Goal: Task Accomplishment & Management: Manage account settings

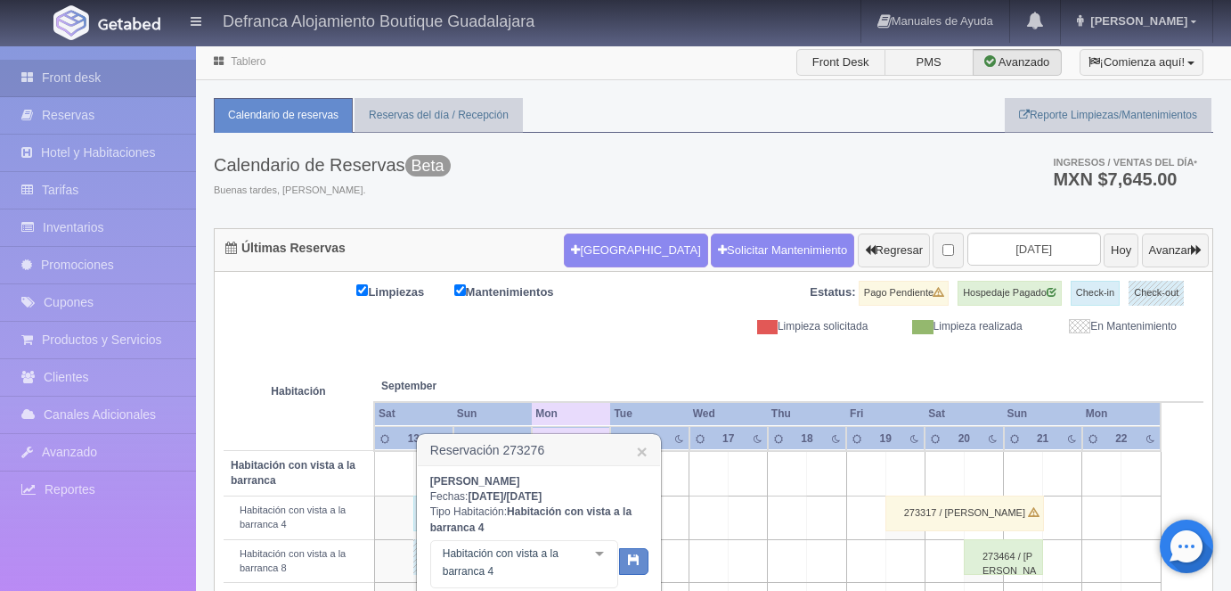
scroll to position [294, 0]
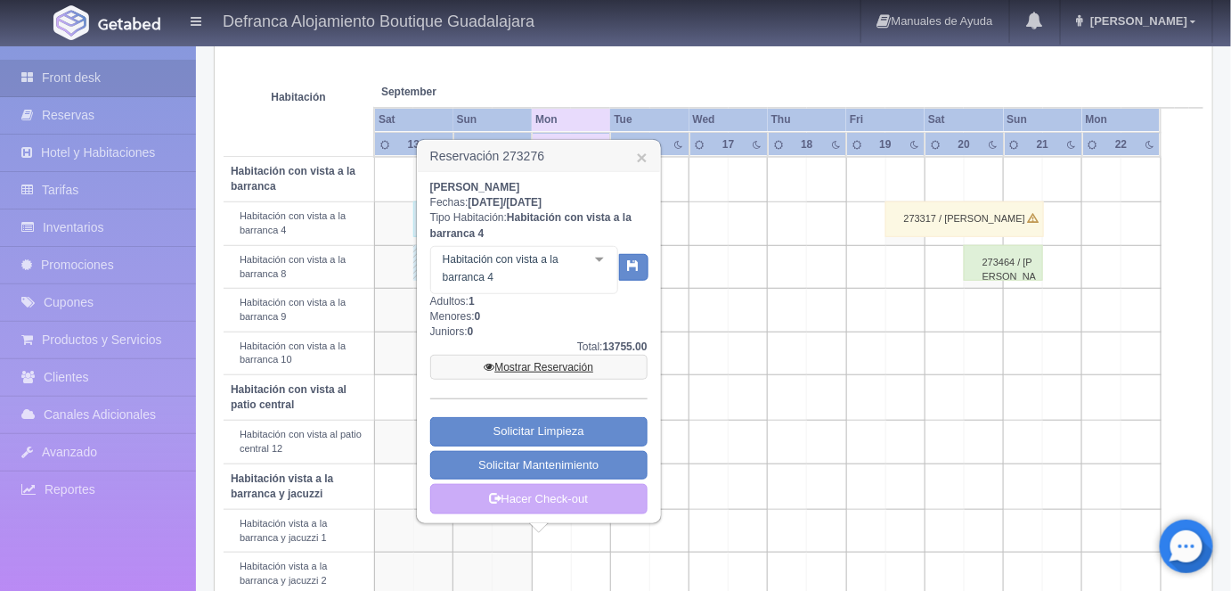
click at [551, 369] on link "Mostrar Reservación" at bounding box center [538, 366] width 217 height 25
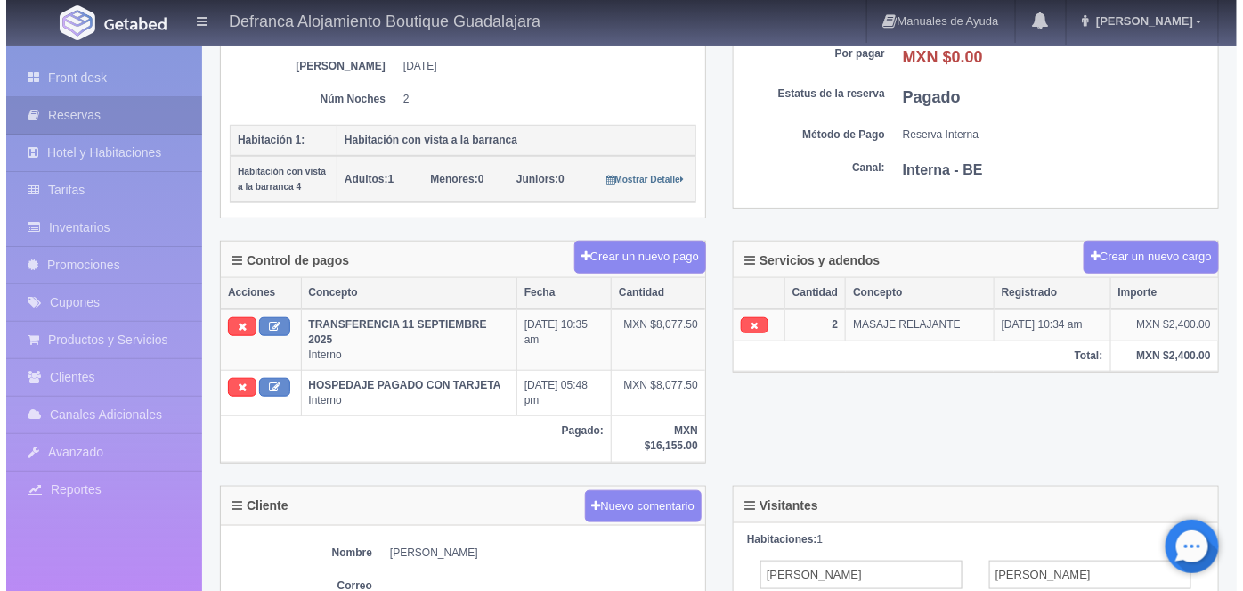
scroll to position [331, 0]
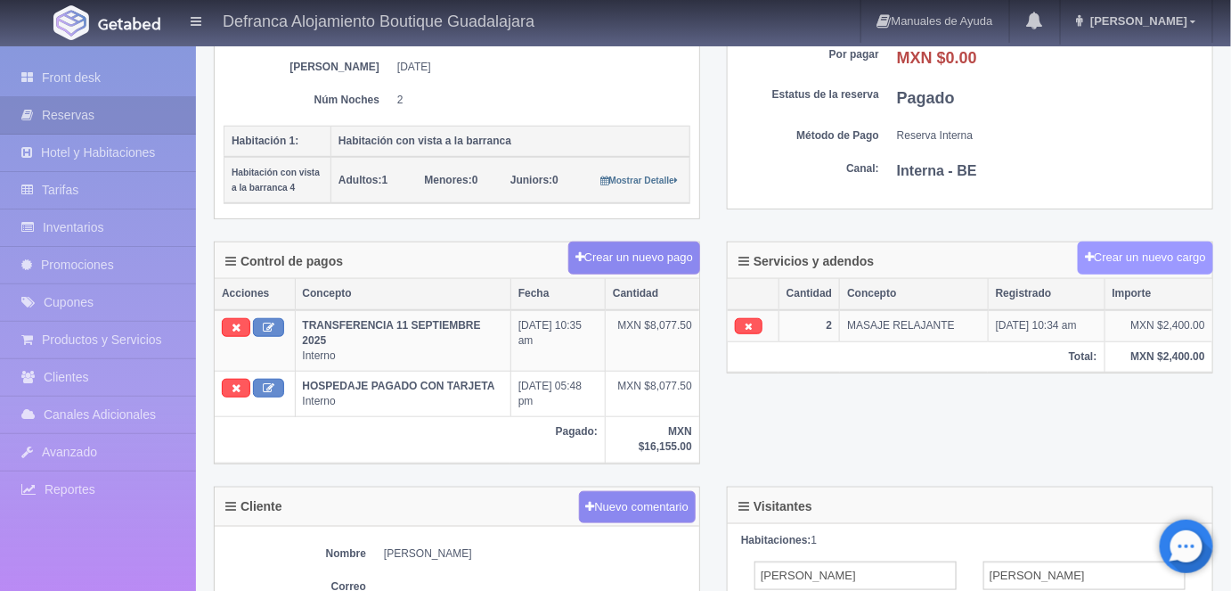
click at [1119, 257] on button "Crear un nuevo cargo" at bounding box center [1145, 257] width 135 height 33
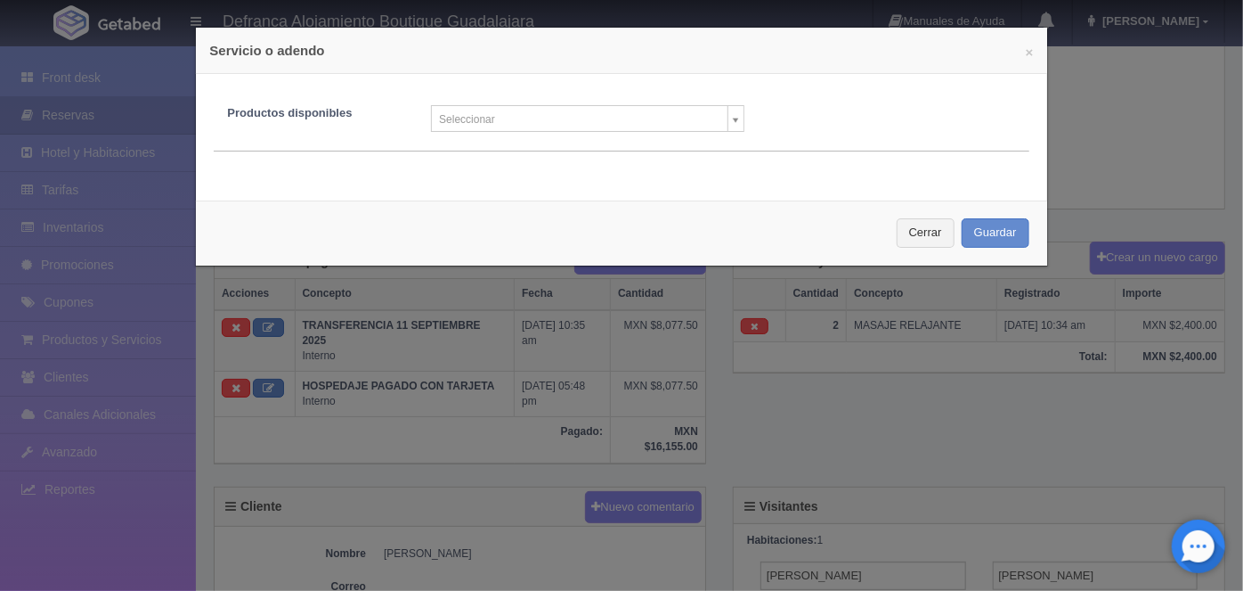
click at [722, 123] on body "Defranca Alojamiento Boutique Guadalajara Manuales de Ayuda Actualizaciones rec…" at bounding box center [621, 377] width 1243 height 1329
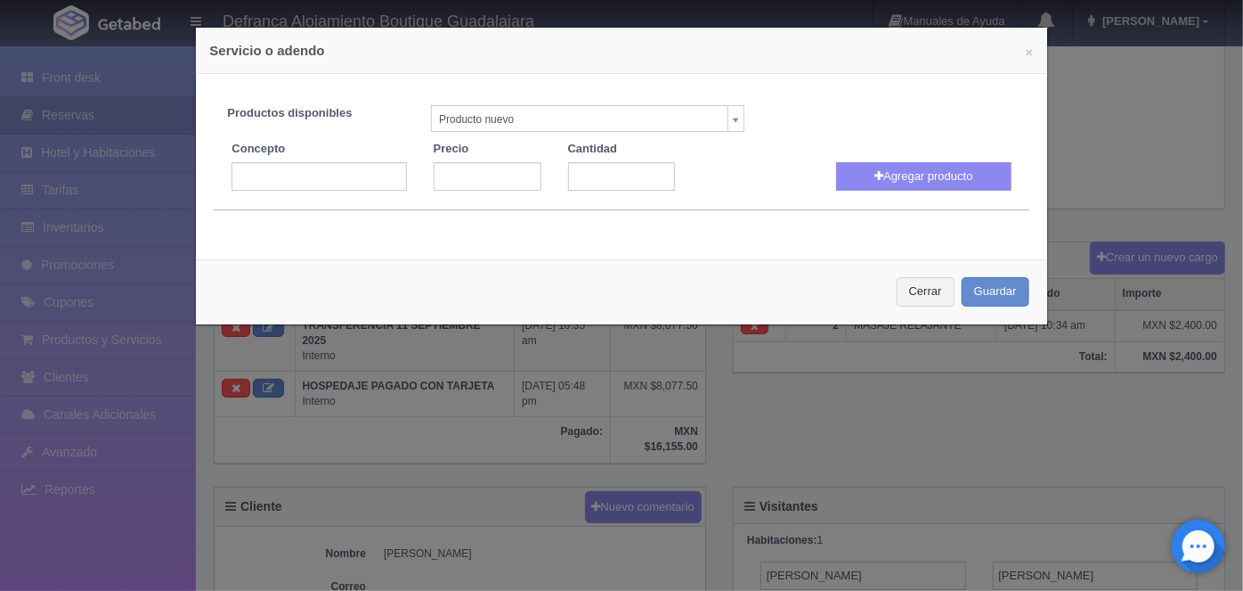
select select "0"
type input "1"
click at [254, 175] on input "text" at bounding box center [319, 176] width 175 height 29
type input "Masaje Relajante Aroma Terapético"
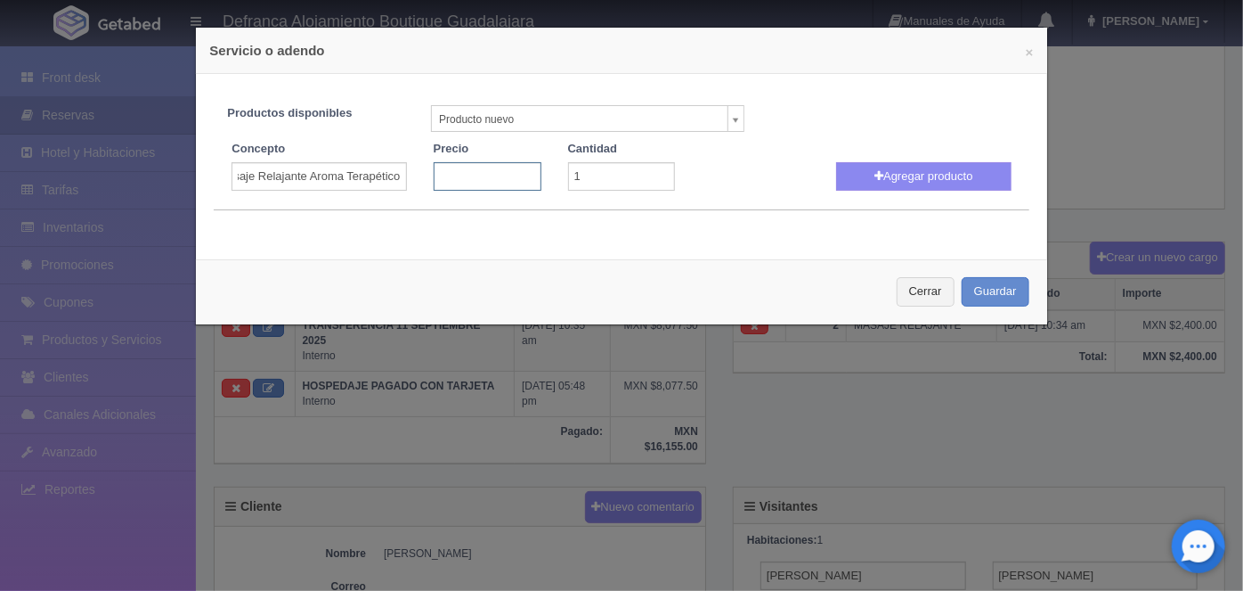
click at [451, 173] on input "number" at bounding box center [488, 176] width 108 height 29
type input "1200"
click at [909, 174] on button "Agregar producto" at bounding box center [923, 176] width 175 height 29
select select
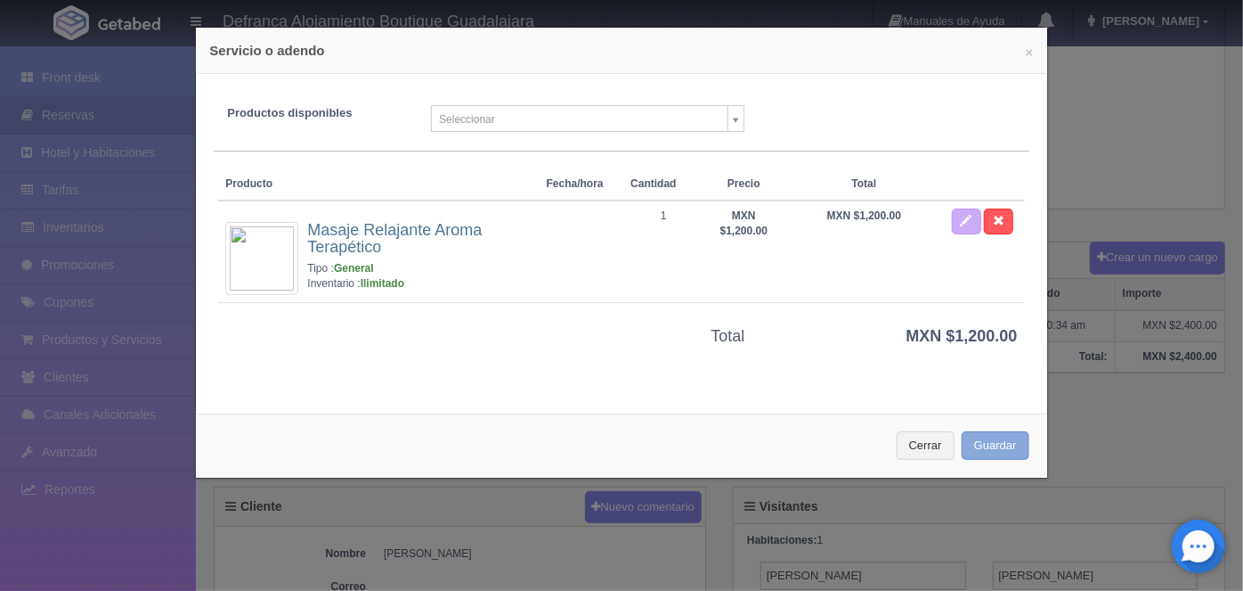
click at [985, 453] on button "Guardar" at bounding box center [996, 445] width 68 height 29
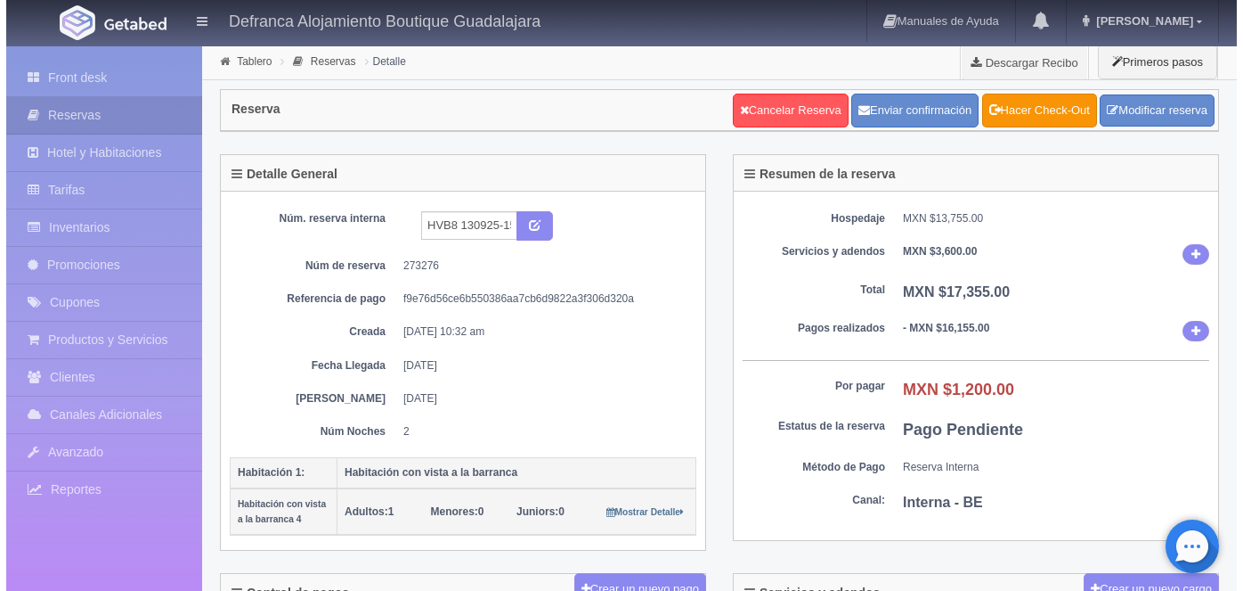
scroll to position [330, 0]
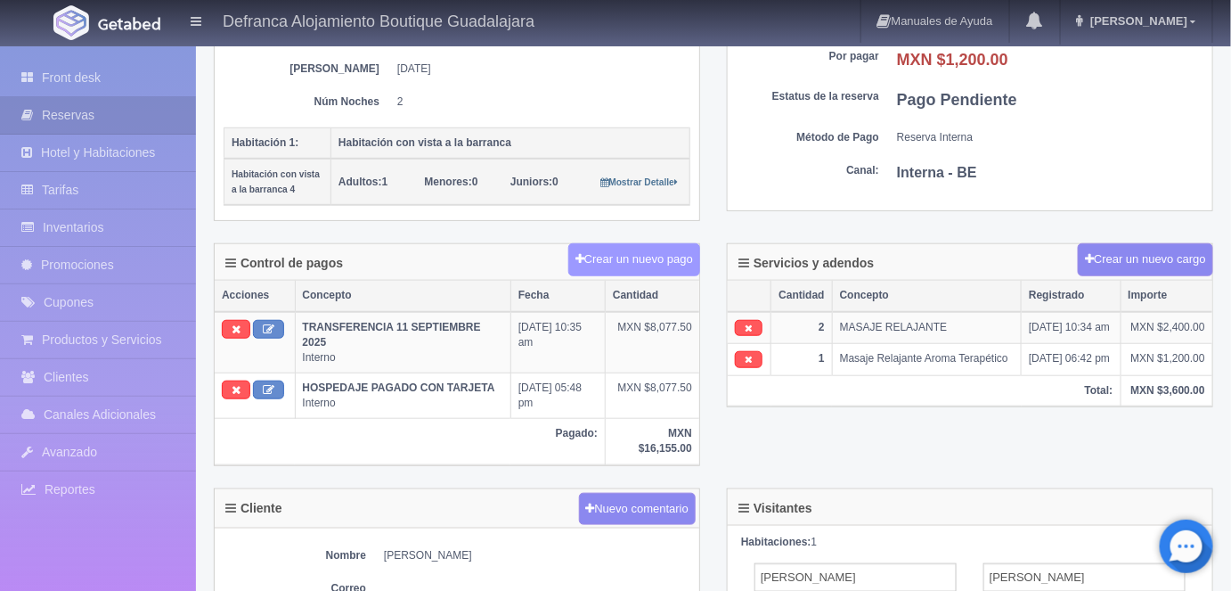
click at [638, 255] on button "Crear un nuevo pago" at bounding box center [634, 259] width 132 height 33
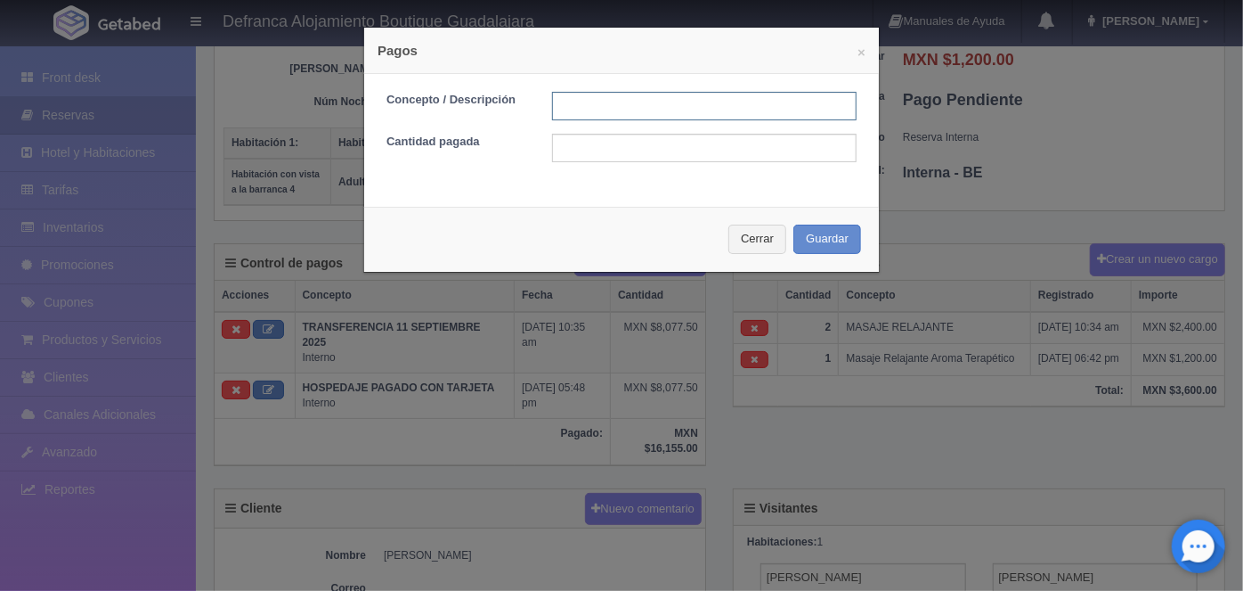
click at [565, 107] on input "text" at bounding box center [704, 106] width 305 height 29
type input "Persona Extra en habitación"
click at [559, 147] on input "text" at bounding box center [704, 148] width 305 height 29
type input "1600"
click at [814, 238] on button "Guardar" at bounding box center [828, 238] width 68 height 29
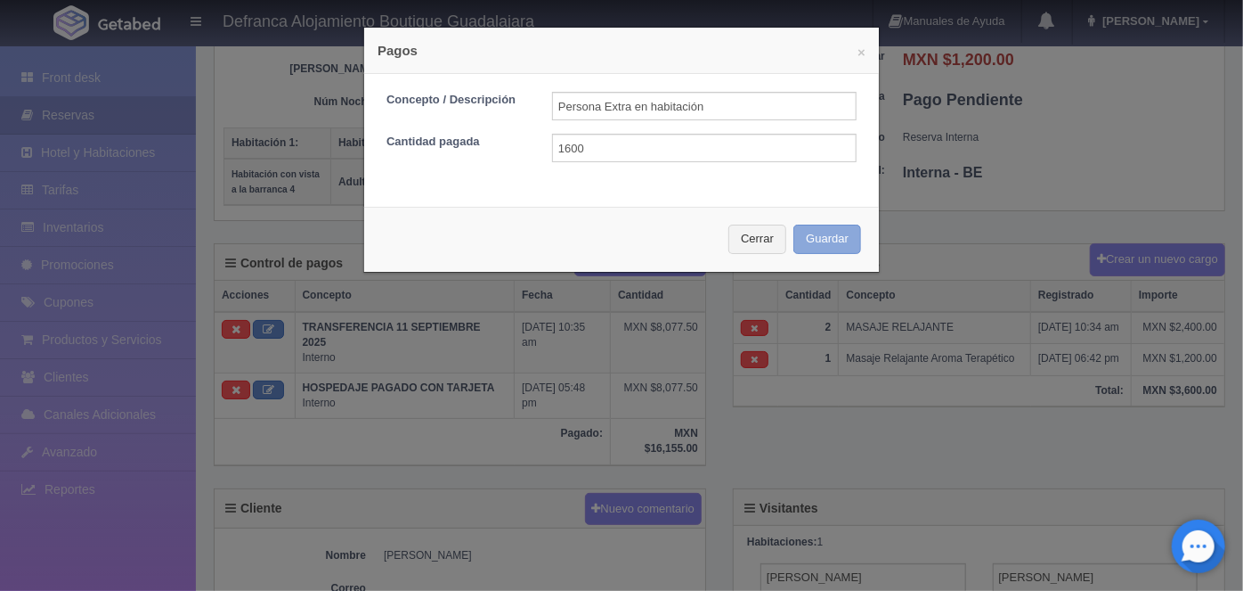
click at [814, 241] on button "Guardar" at bounding box center [828, 238] width 68 height 29
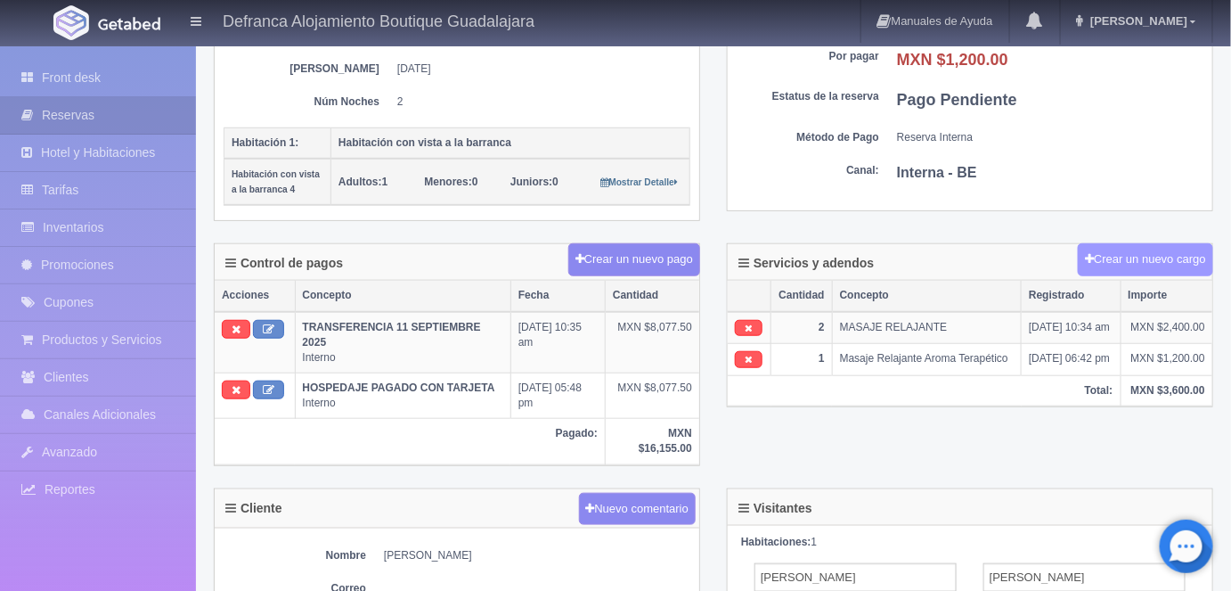
click at [1128, 247] on button "Crear un nuevo cargo" at bounding box center [1145, 259] width 135 height 33
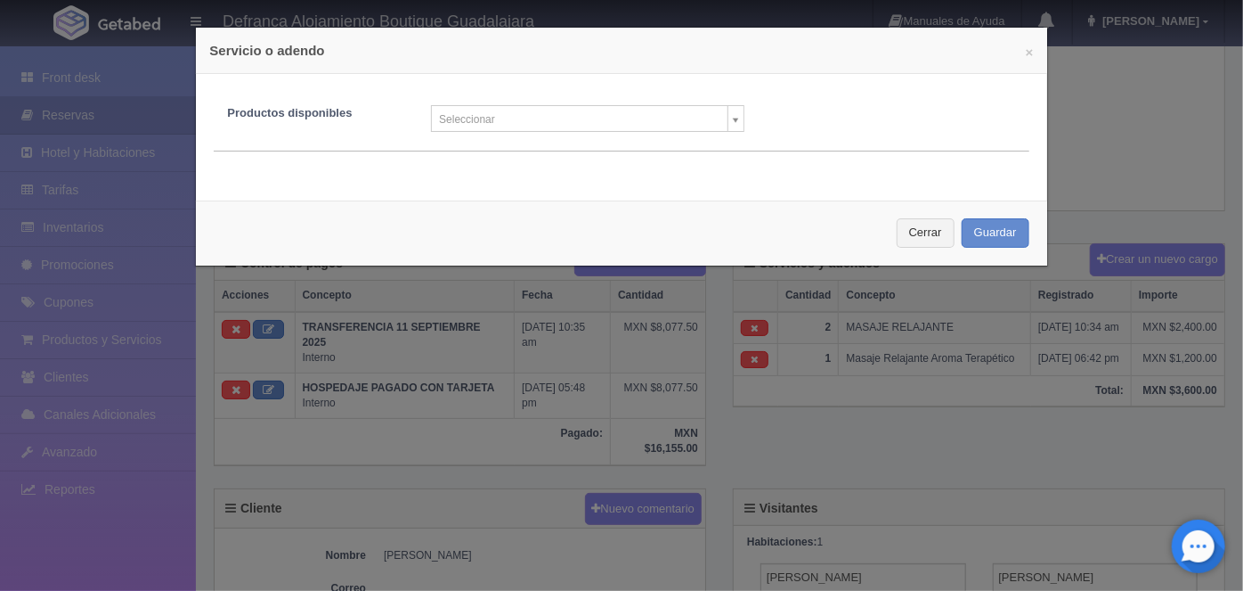
click at [729, 130] on body "Defranca Alojamiento Boutique Guadalajara Manuales de Ayuda Actualizaciones rec…" at bounding box center [621, 379] width 1243 height 1329
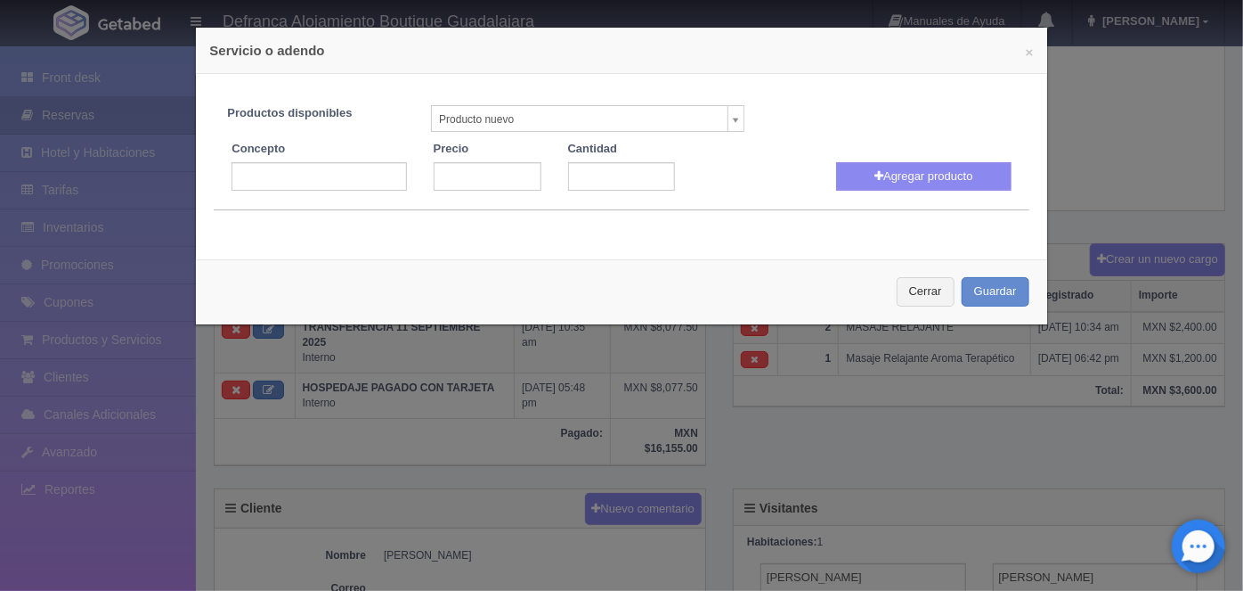
select select "0"
type input "1"
click at [251, 172] on input "text" at bounding box center [319, 176] width 175 height 29
type input "Persona Extra en Habitación"
click at [446, 175] on input "number" at bounding box center [488, 176] width 108 height 29
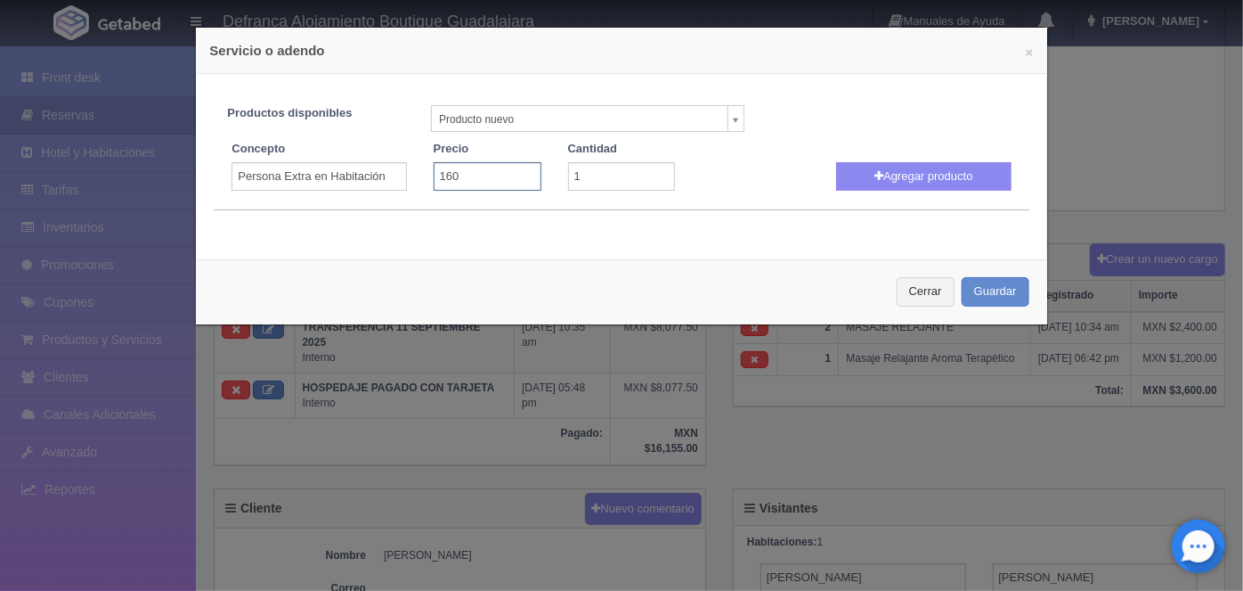
type input "1600"
click at [904, 172] on button "Agregar producto" at bounding box center [923, 176] width 175 height 29
select select
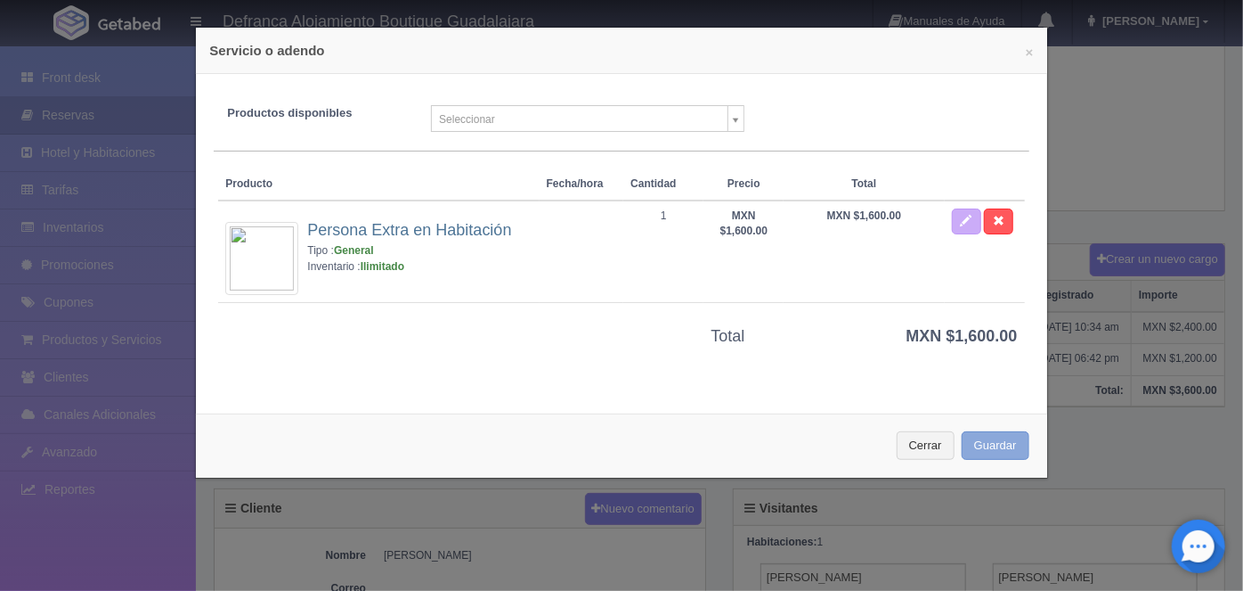
click at [977, 442] on button "Guardar" at bounding box center [996, 445] width 68 height 29
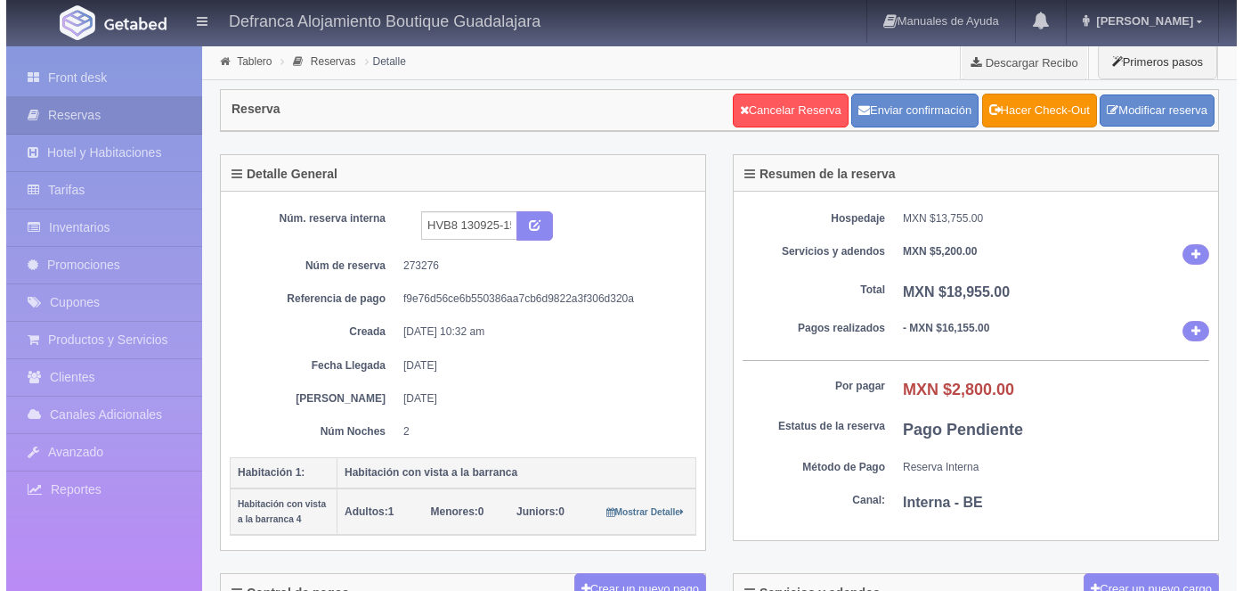
scroll to position [329, 0]
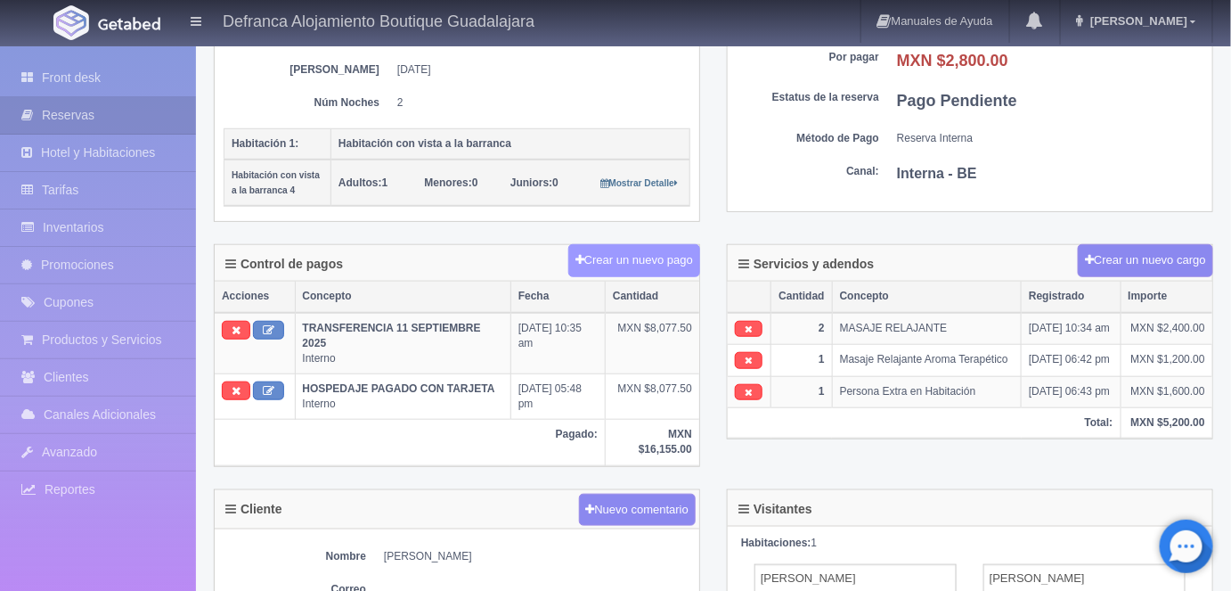
click at [619, 252] on button "Crear un nuevo pago" at bounding box center [634, 260] width 132 height 33
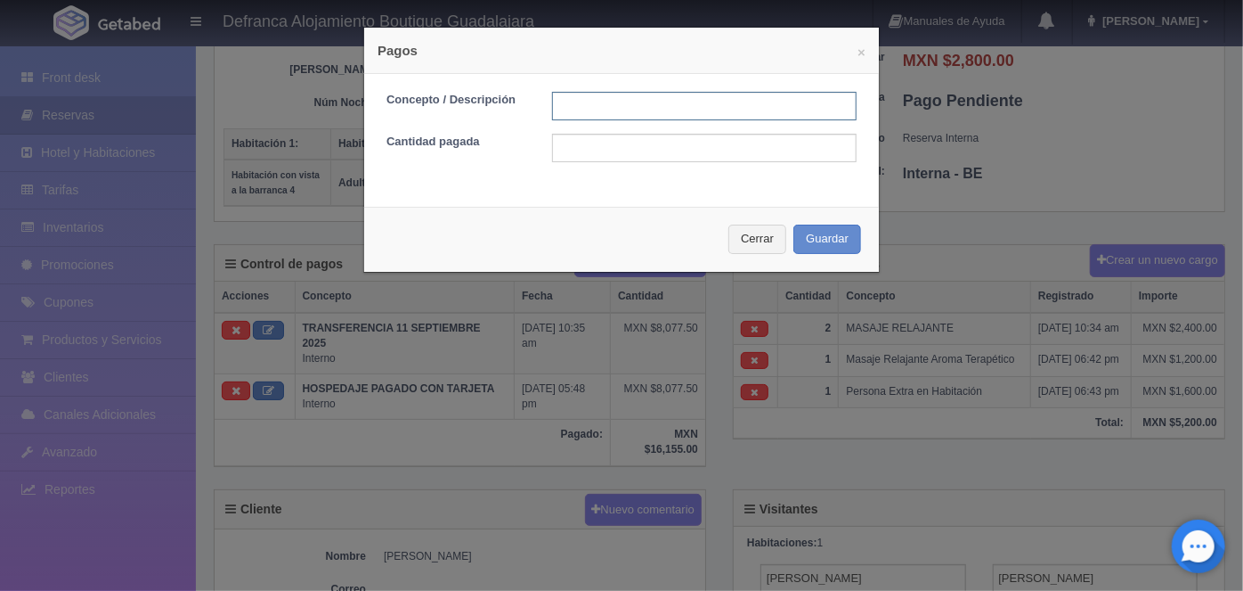
click at [567, 109] on input "text" at bounding box center [704, 106] width 305 height 29
click at [726, 151] on input "text" at bounding box center [704, 148] width 305 height 29
click at [587, 106] on input "hos" at bounding box center [704, 106] width 305 height 29
type input "HOSPEDAJE PAGADO CON TARJETA"
click at [563, 153] on input "text" at bounding box center [704, 148] width 305 height 29
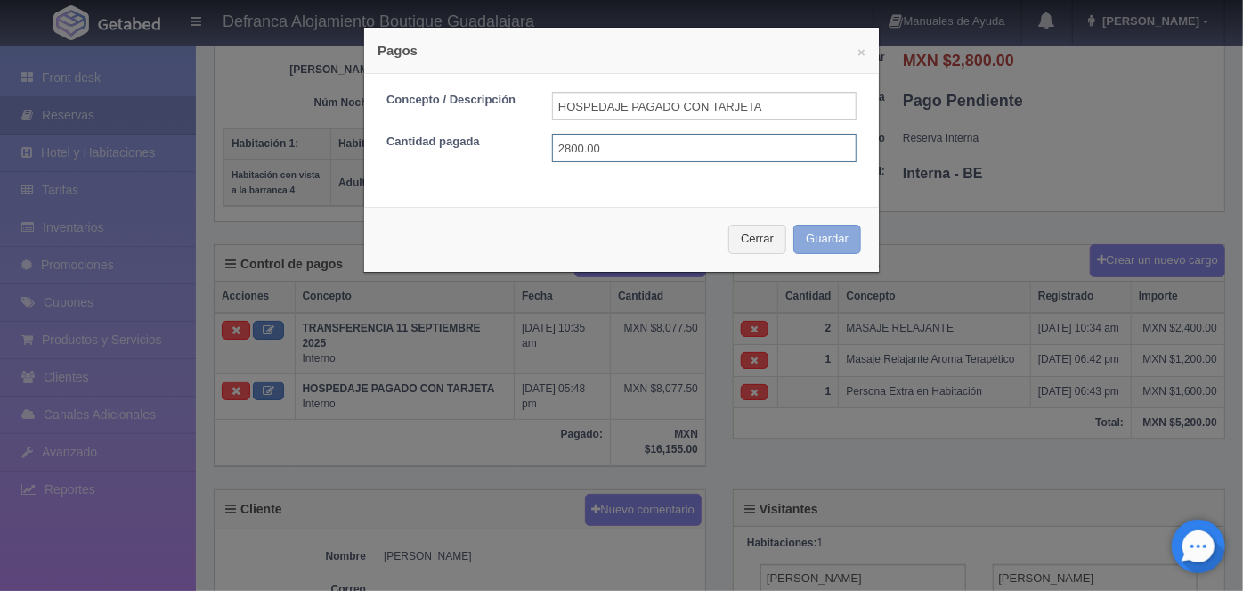
type input "2800.00"
click at [802, 236] on button "Guardar" at bounding box center [828, 238] width 68 height 29
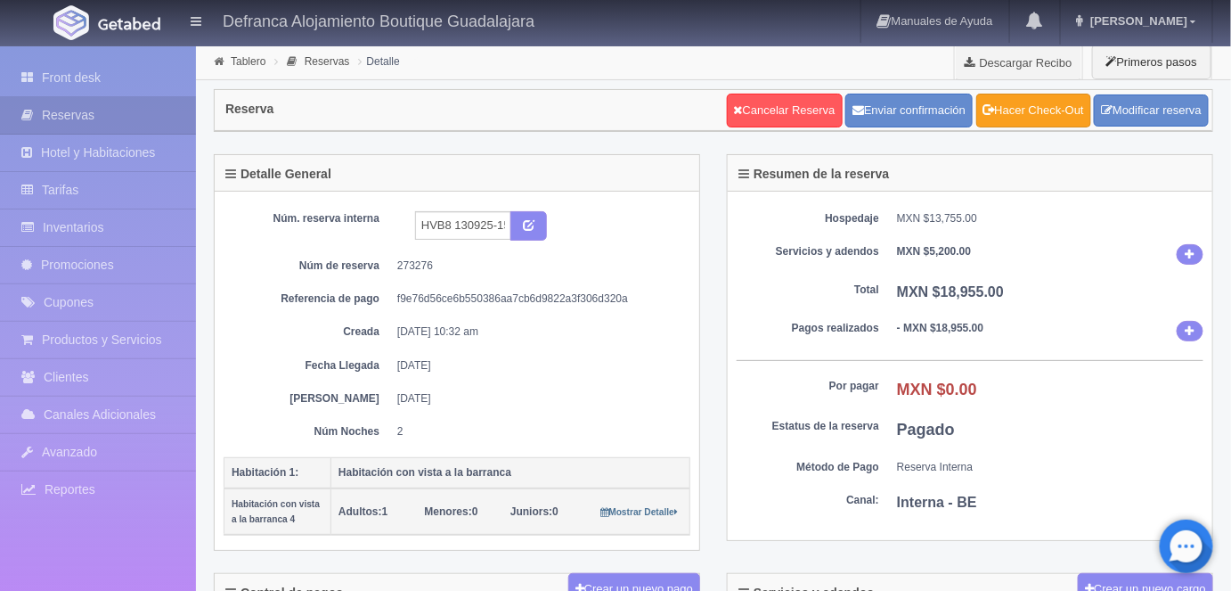
click at [1038, 111] on link "Hacer Check-Out" at bounding box center [1033, 111] width 115 height 34
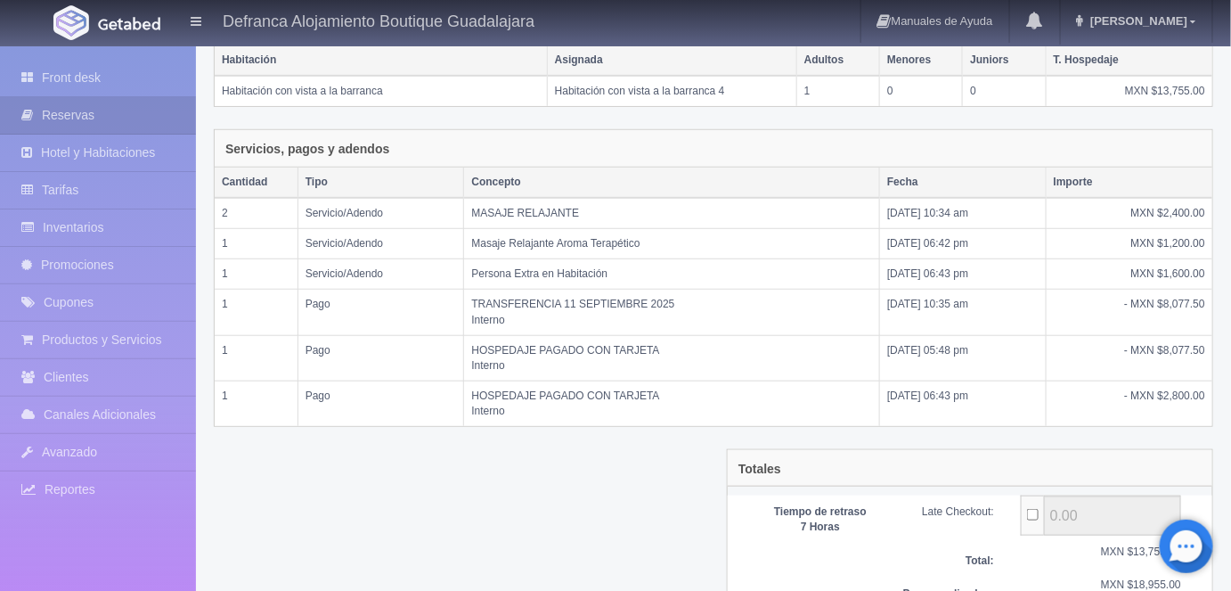
scroll to position [440, 0]
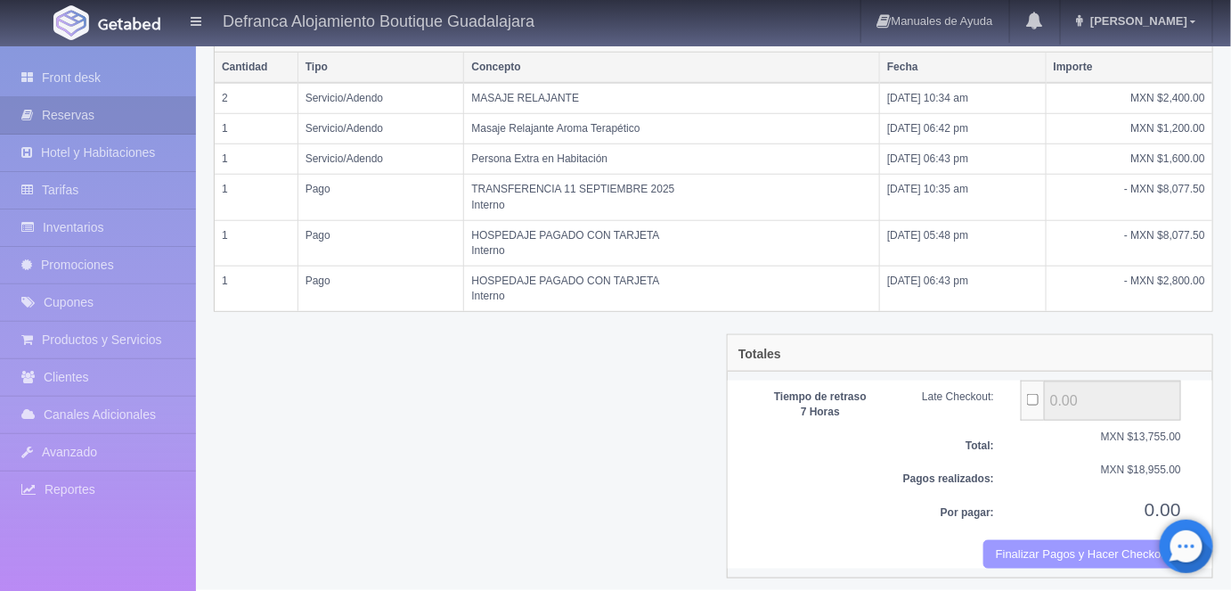
click at [1035, 546] on button "Finalizar Pagos y Hacer Checkout" at bounding box center [1082, 554] width 198 height 29
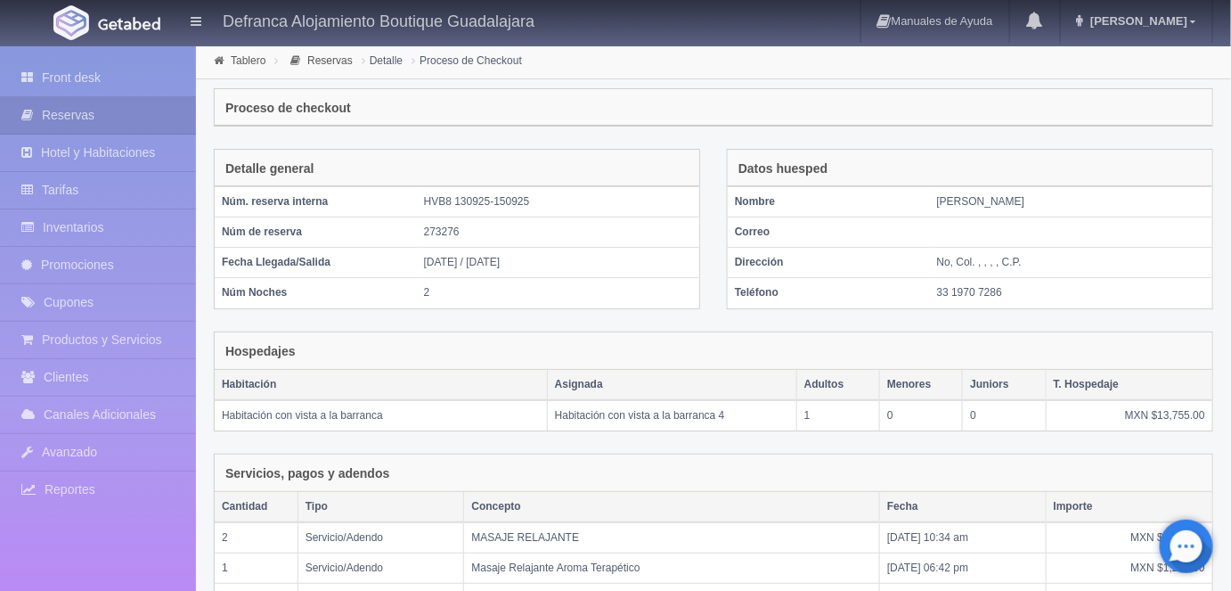
scroll to position [0, 0]
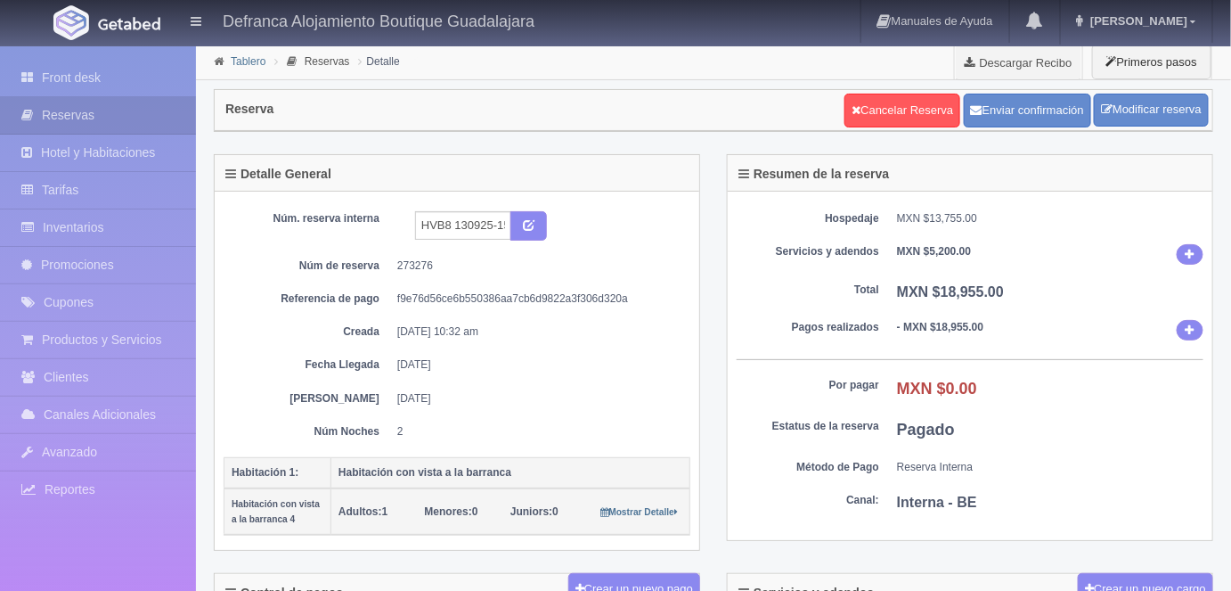
click at [246, 61] on link "Tablero" at bounding box center [248, 61] width 35 height 12
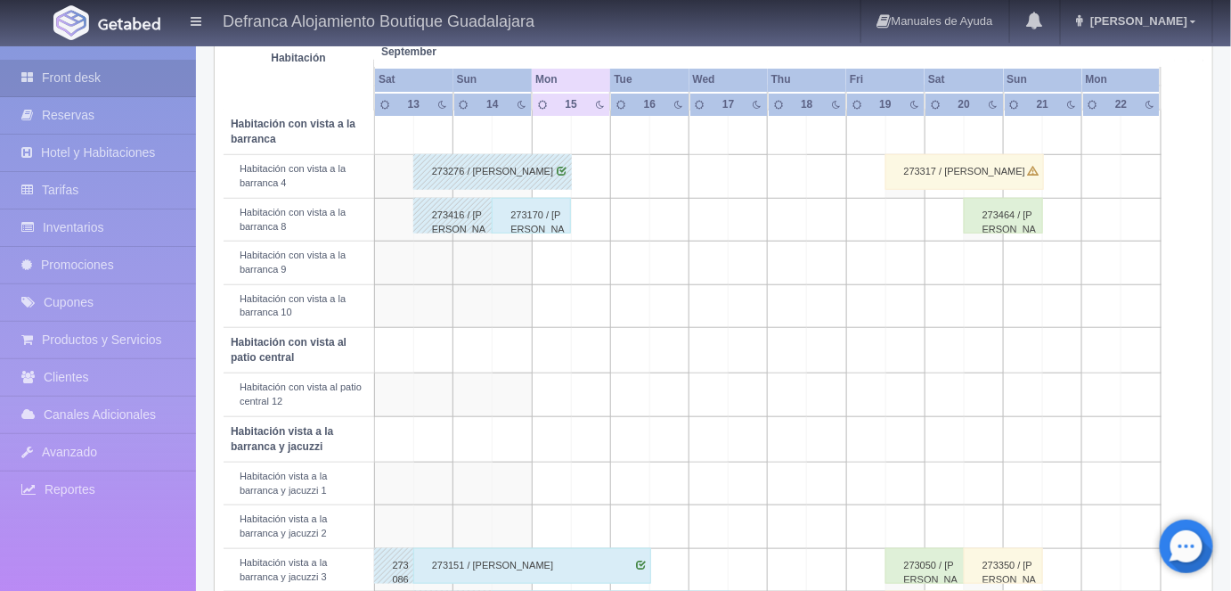
scroll to position [342, 0]
click at [542, 214] on div "273170 / [PERSON_NAME]" at bounding box center [531, 215] width 79 height 36
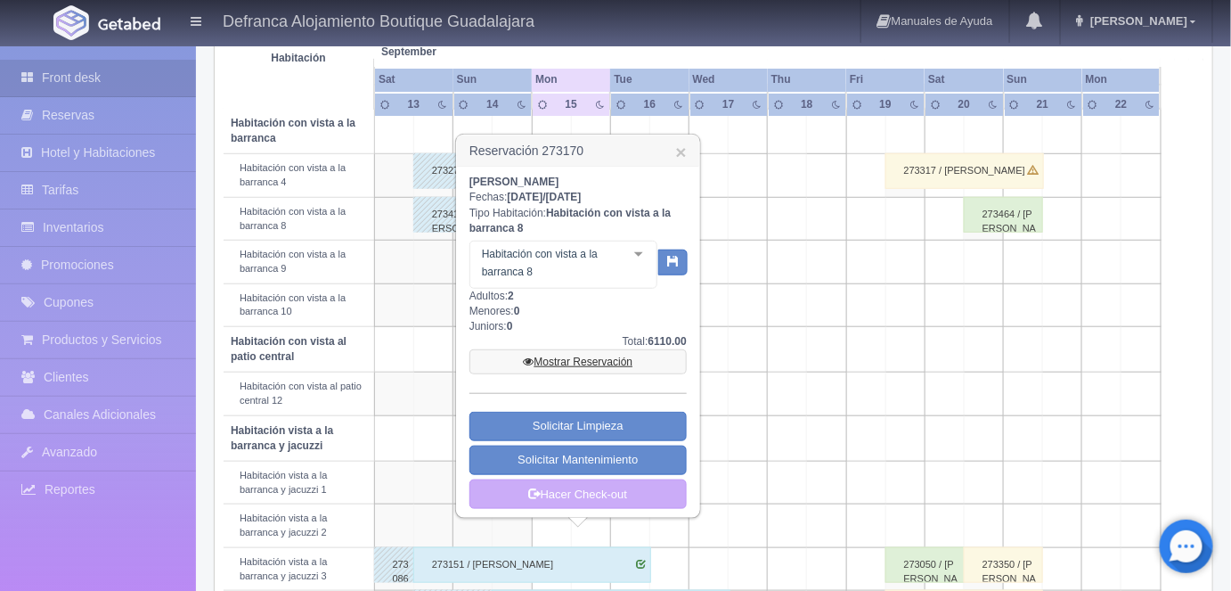
click at [568, 372] on link "Mostrar Reservación" at bounding box center [577, 361] width 217 height 25
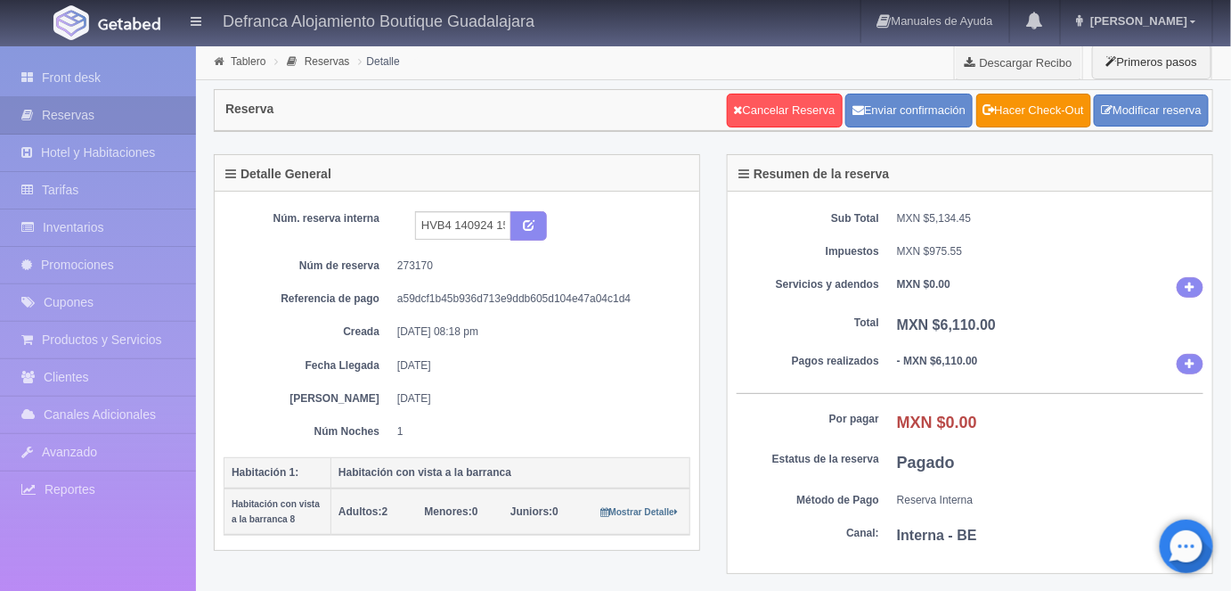
click at [1017, 106] on link "Hacer Check-Out" at bounding box center [1033, 111] width 115 height 34
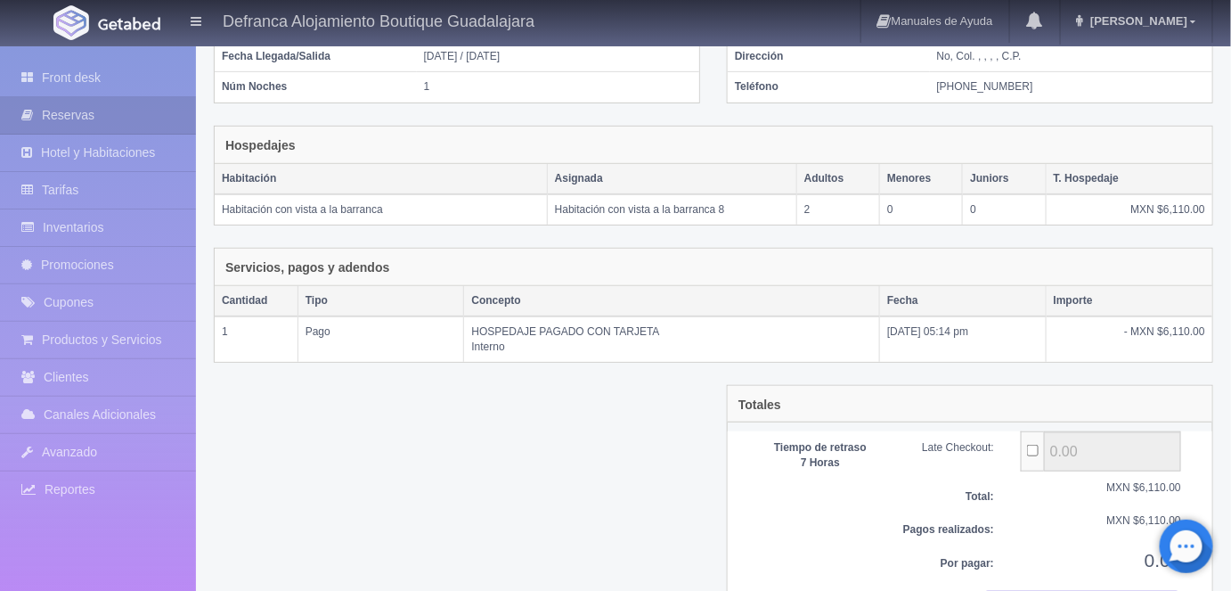
scroll to position [258, 0]
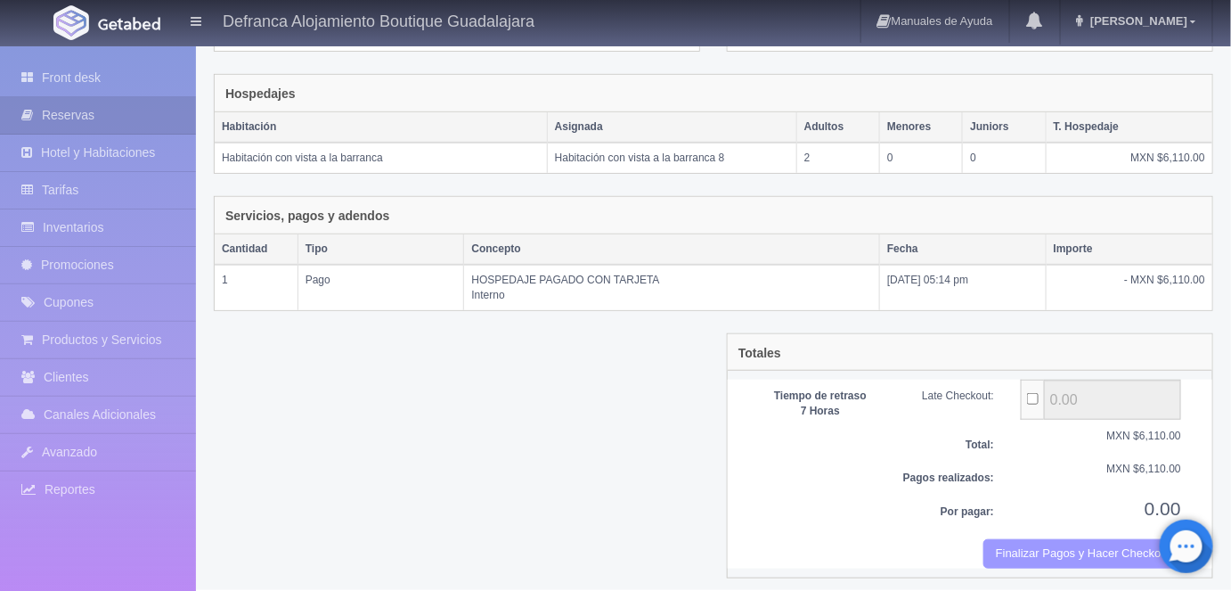
click at [1040, 548] on button "Finalizar Pagos y Hacer Checkout" at bounding box center [1082, 553] width 198 height 29
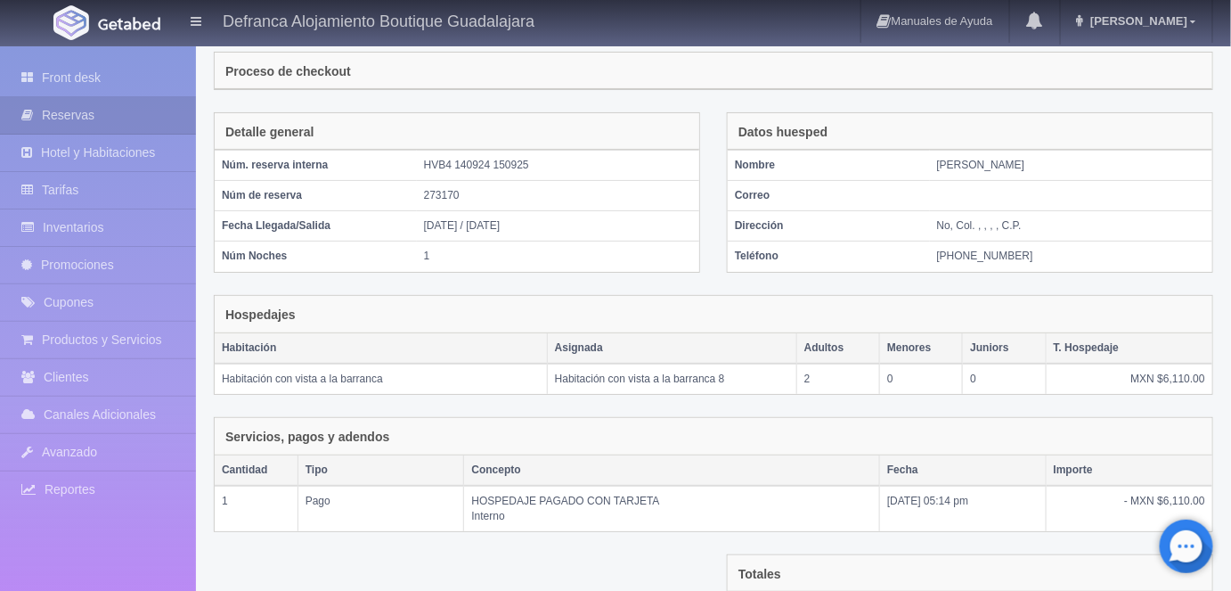
scroll to position [0, 0]
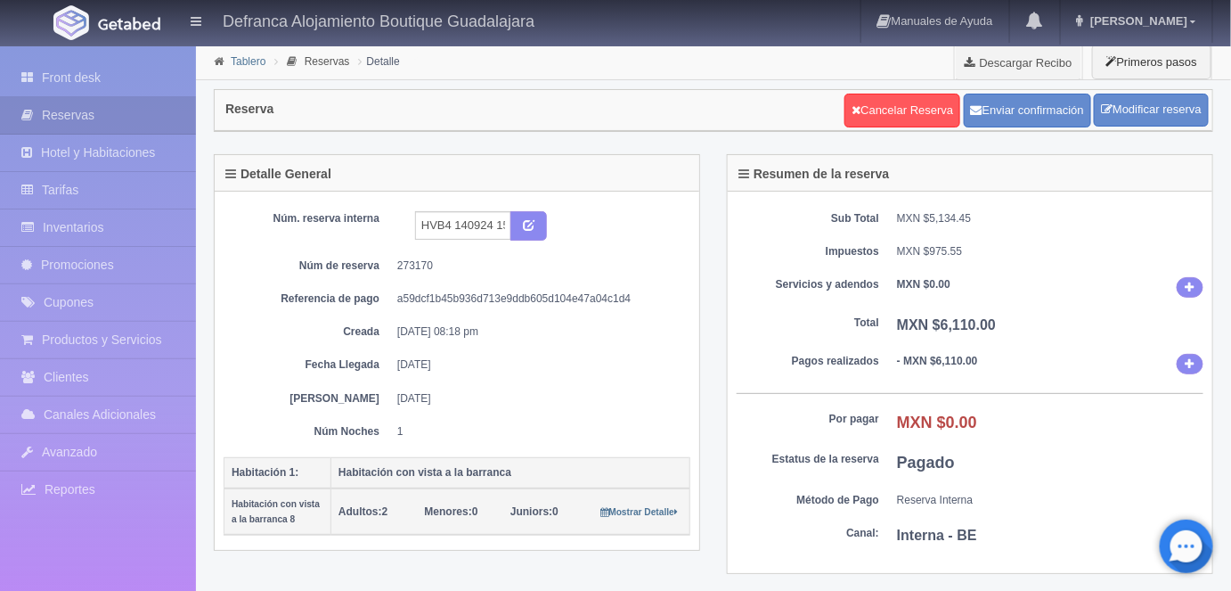
click at [247, 65] on link "Tablero" at bounding box center [248, 61] width 35 height 12
